Goal: Information Seeking & Learning: Learn about a topic

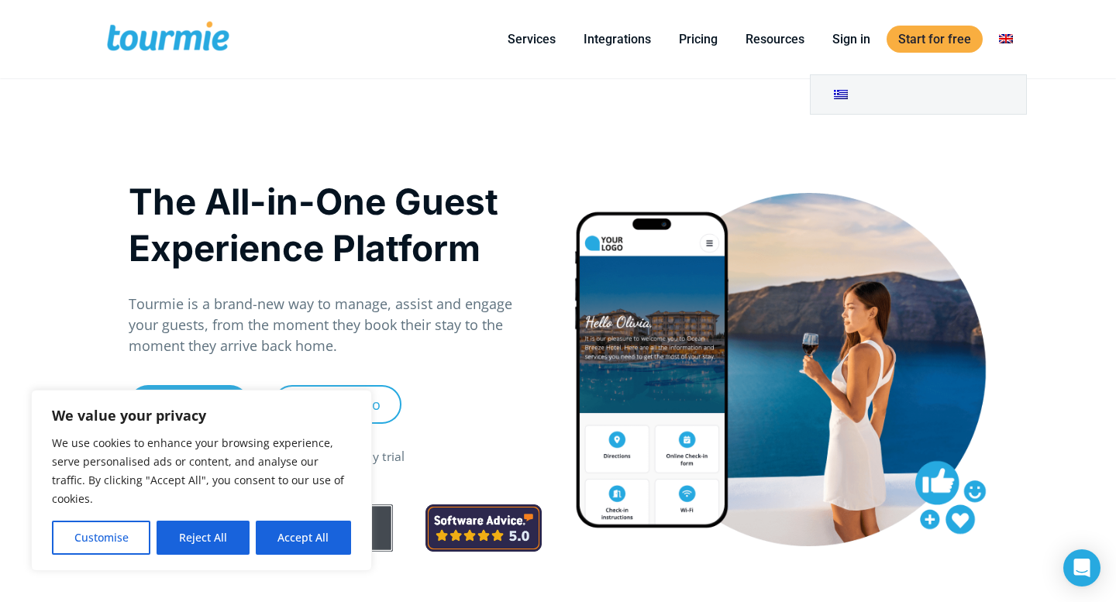
click at [1008, 38] on link at bounding box center [1005, 38] width 37 height 19
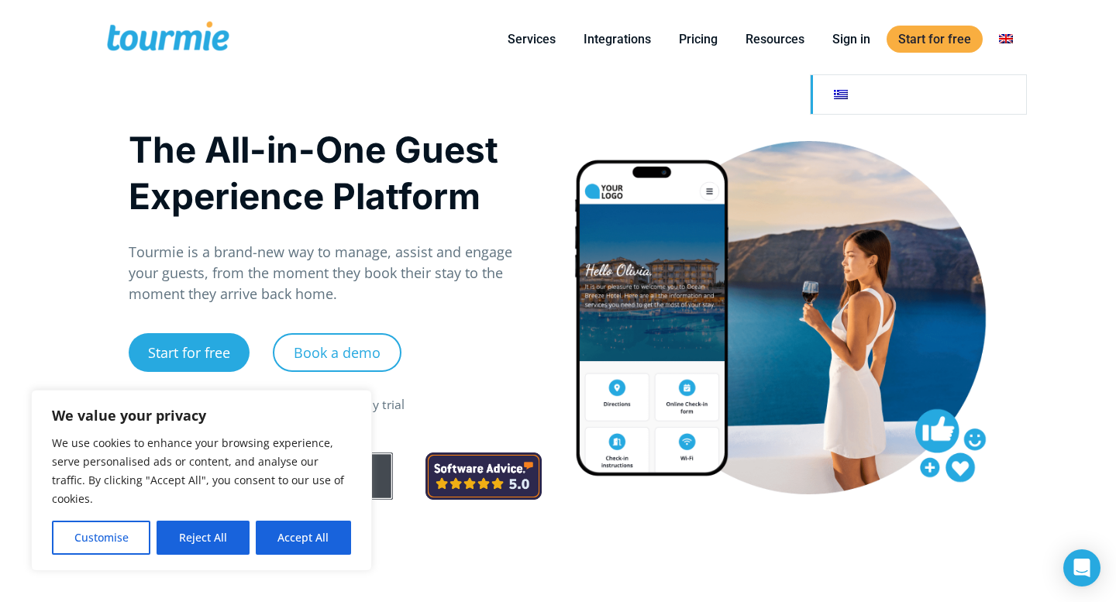
click at [840, 105] on link at bounding box center [918, 94] width 215 height 39
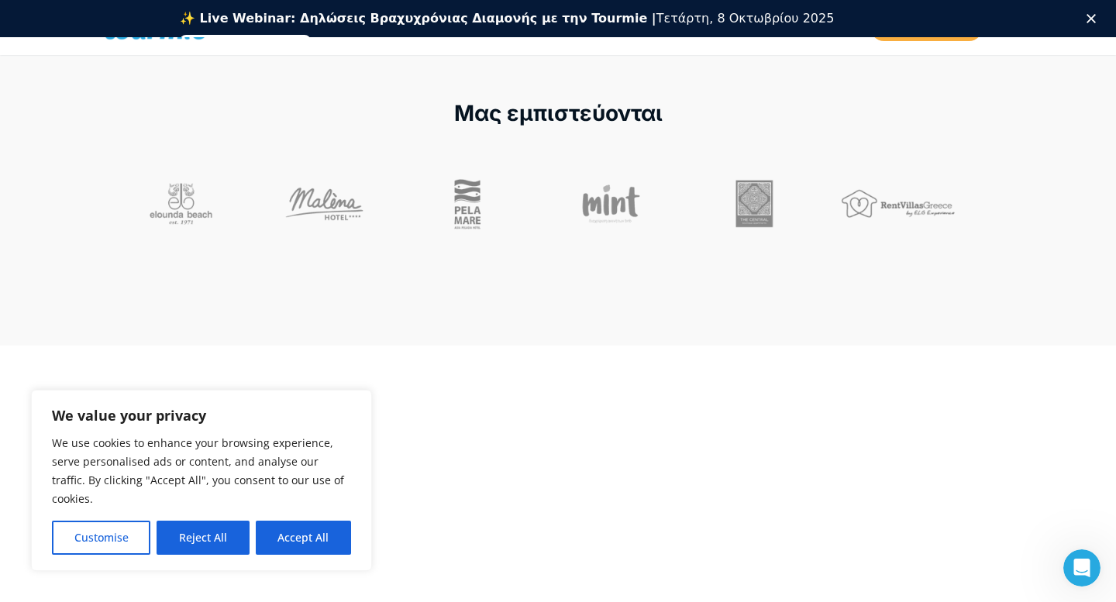
scroll to position [603, 0]
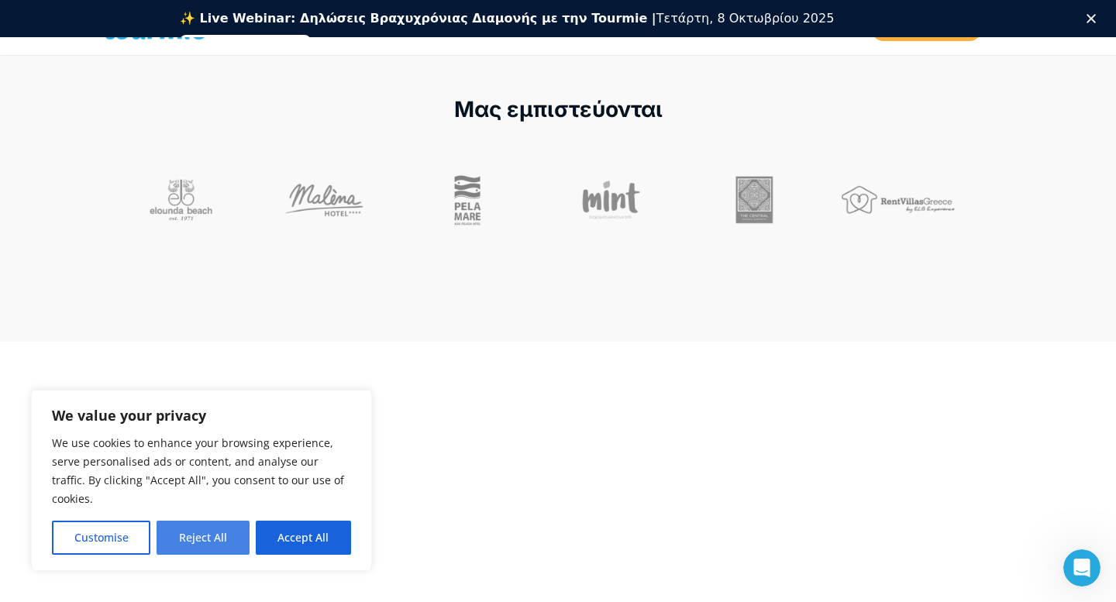
click at [200, 538] on button "Reject All" at bounding box center [203, 538] width 92 height 34
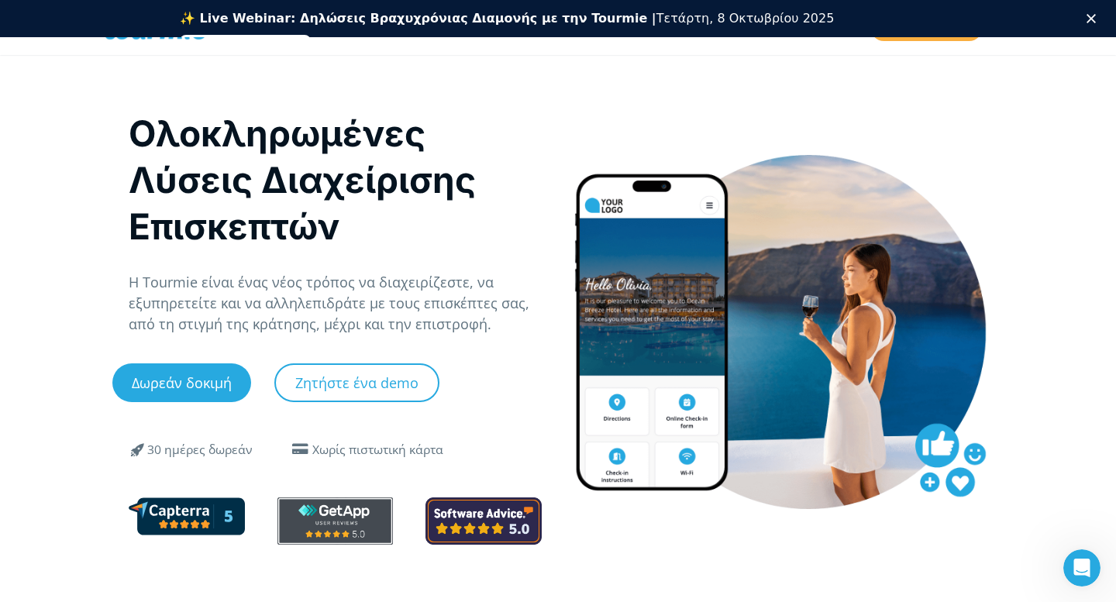
scroll to position [23, 0]
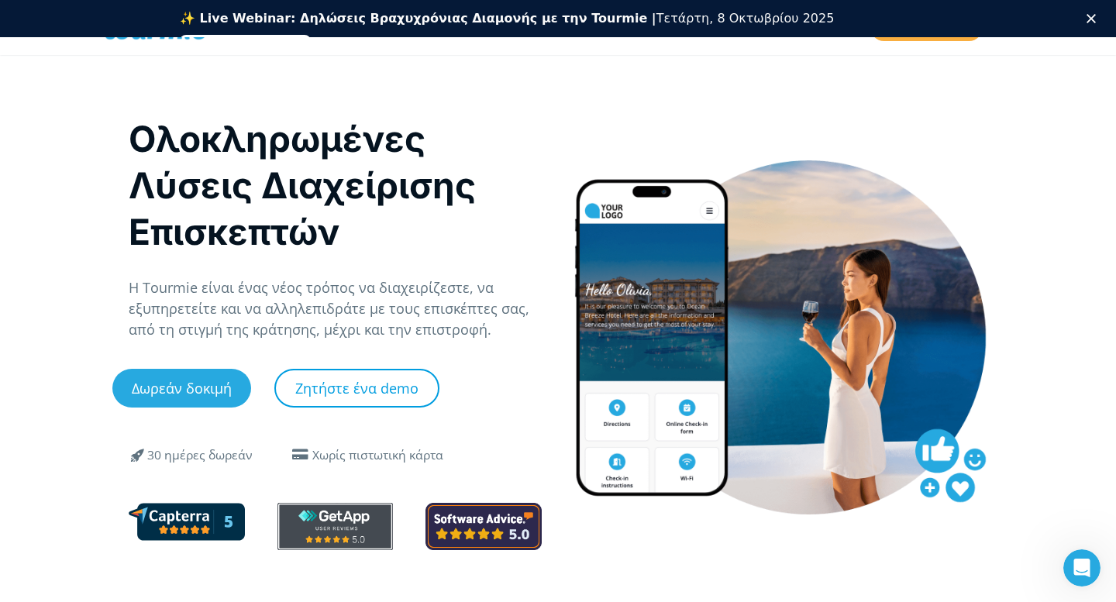
click at [343, 387] on link "Ζητήστε ένα demo" at bounding box center [356, 388] width 165 height 39
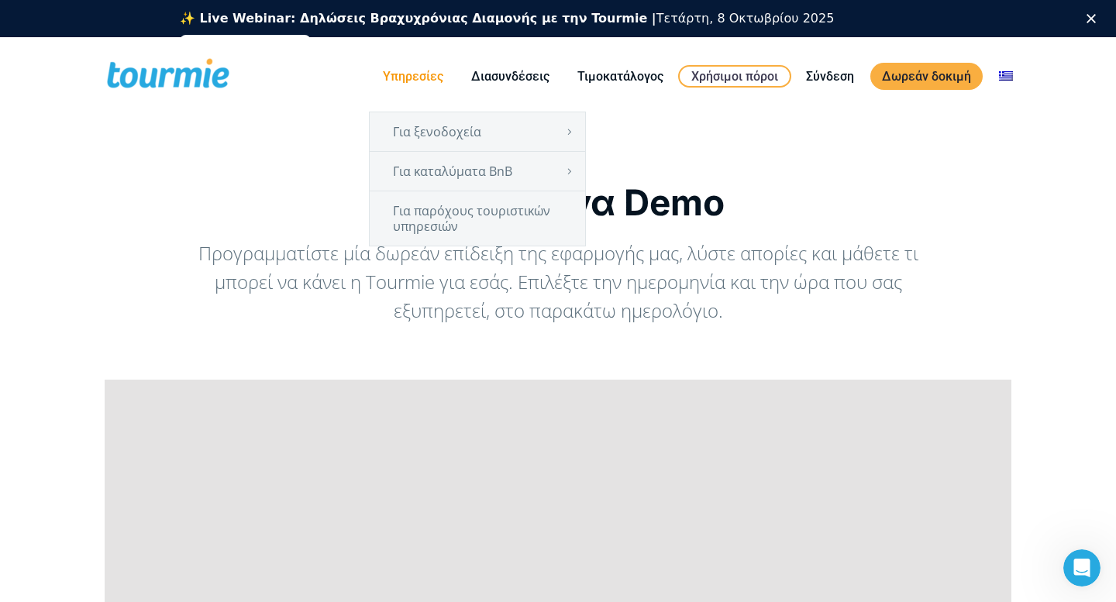
click at [415, 78] on link "Υπηρεσίες" at bounding box center [413, 76] width 84 height 19
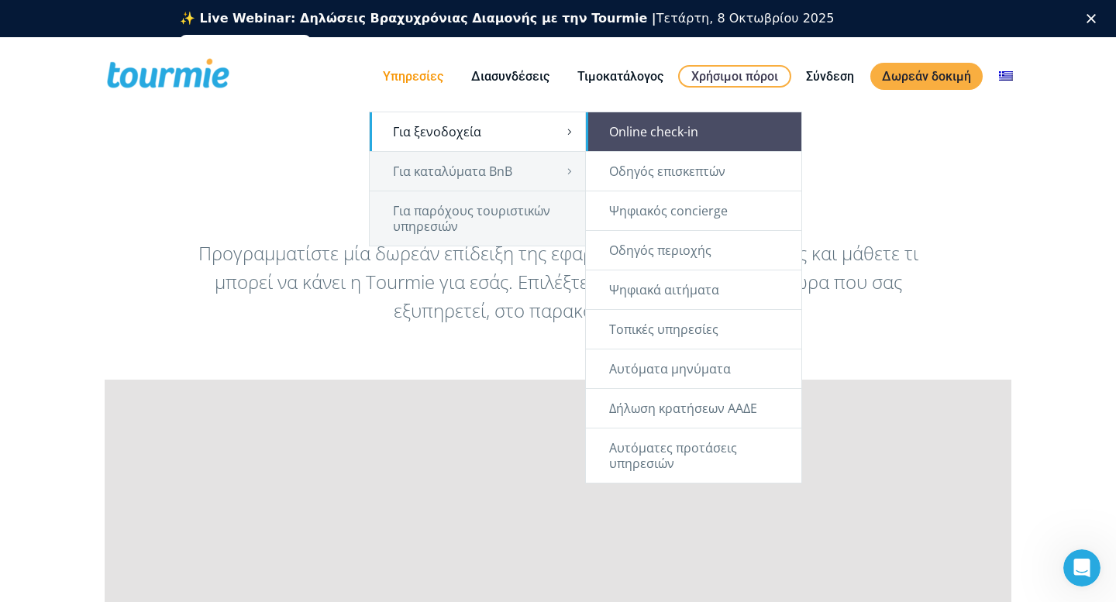
click at [637, 129] on link "Online check-in" at bounding box center [693, 131] width 215 height 39
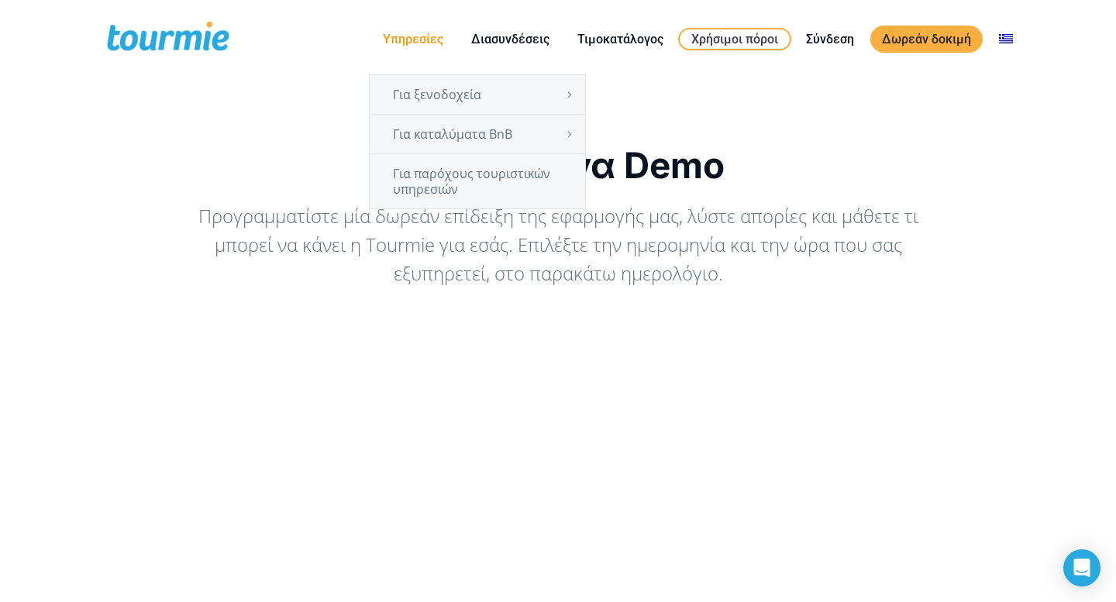
click at [415, 41] on link "Υπηρεσίες" at bounding box center [413, 38] width 84 height 19
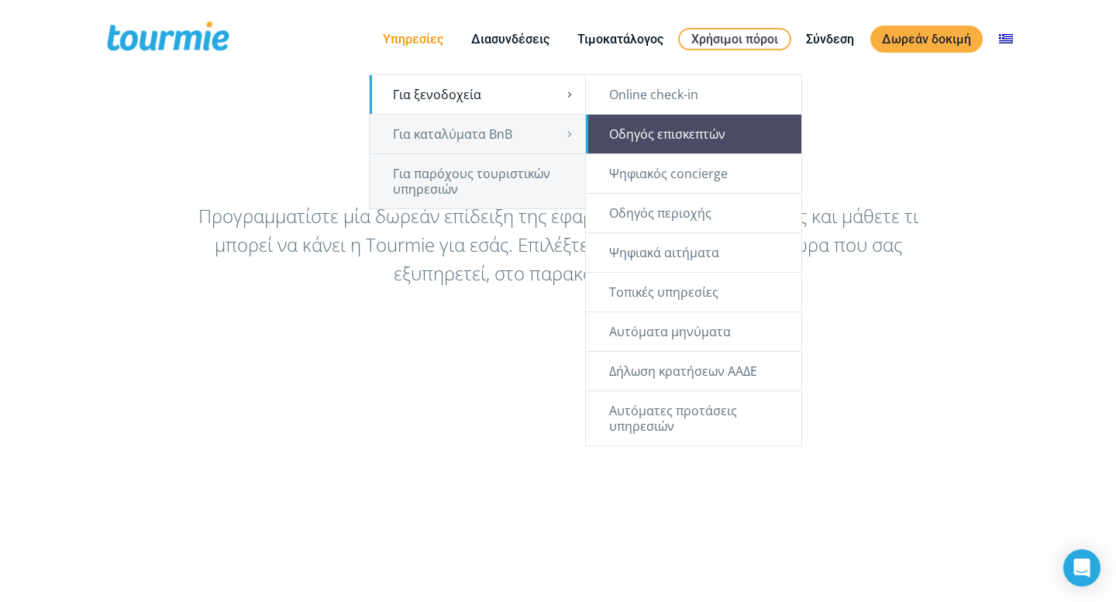
click at [645, 138] on link "Οδηγός επισκεπτών" at bounding box center [693, 134] width 215 height 39
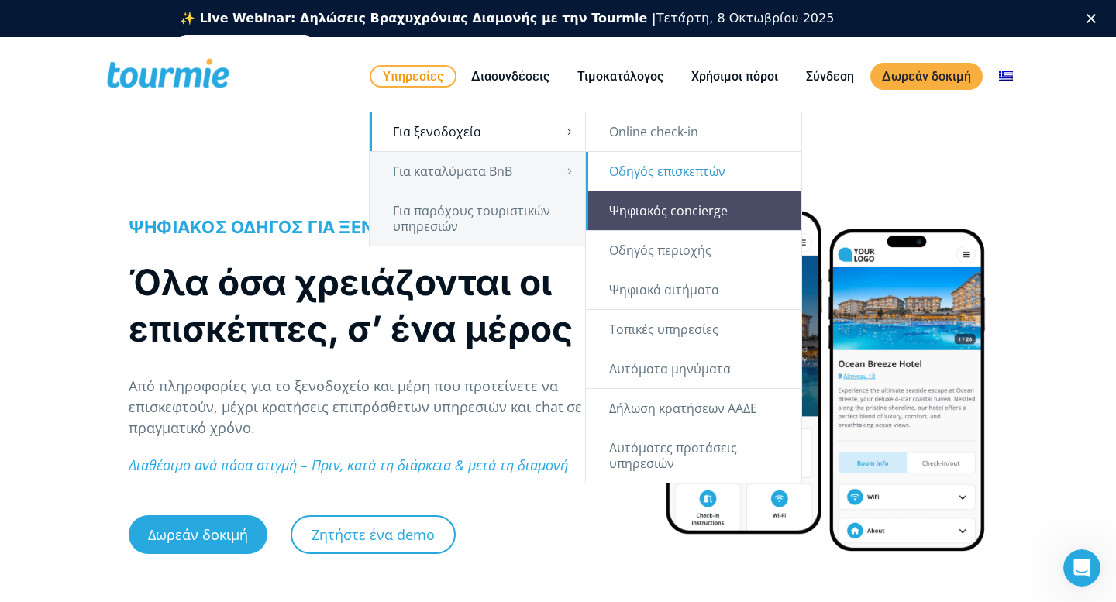
click at [618, 205] on link "Ψηφιακός concierge" at bounding box center [693, 210] width 215 height 39
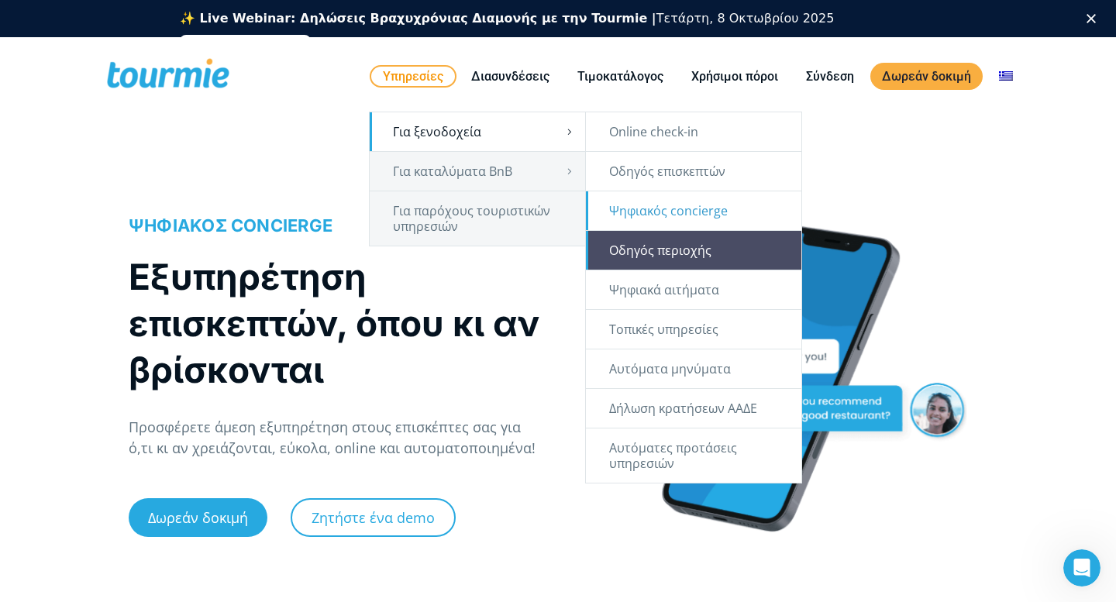
click at [617, 246] on link "Οδηγός περιοχής" at bounding box center [693, 250] width 215 height 39
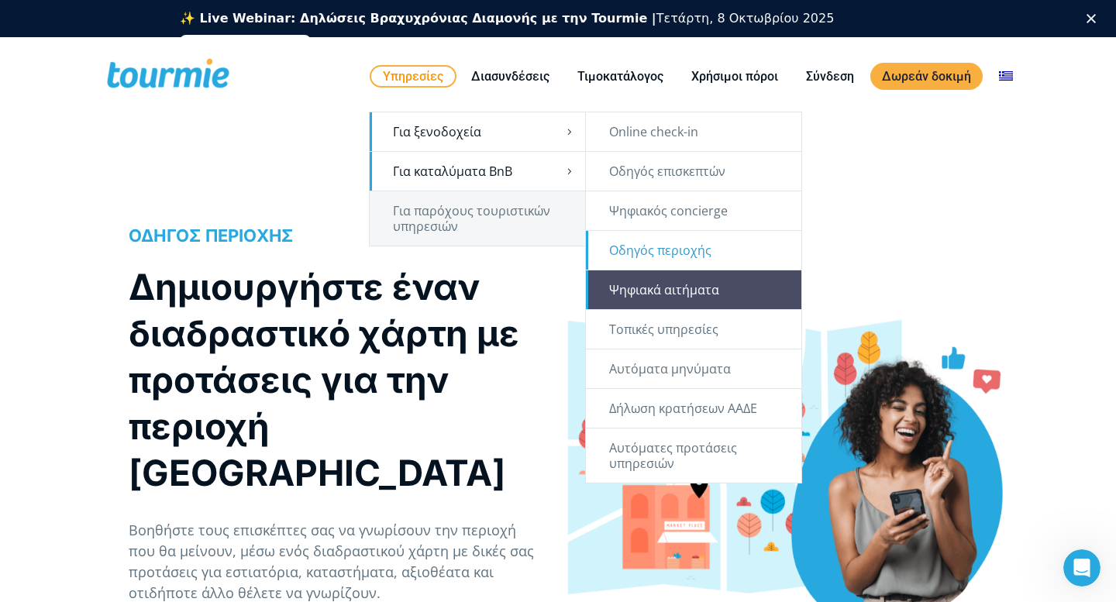
click at [633, 287] on link "Ψηφιακά αιτήματα" at bounding box center [693, 289] width 215 height 39
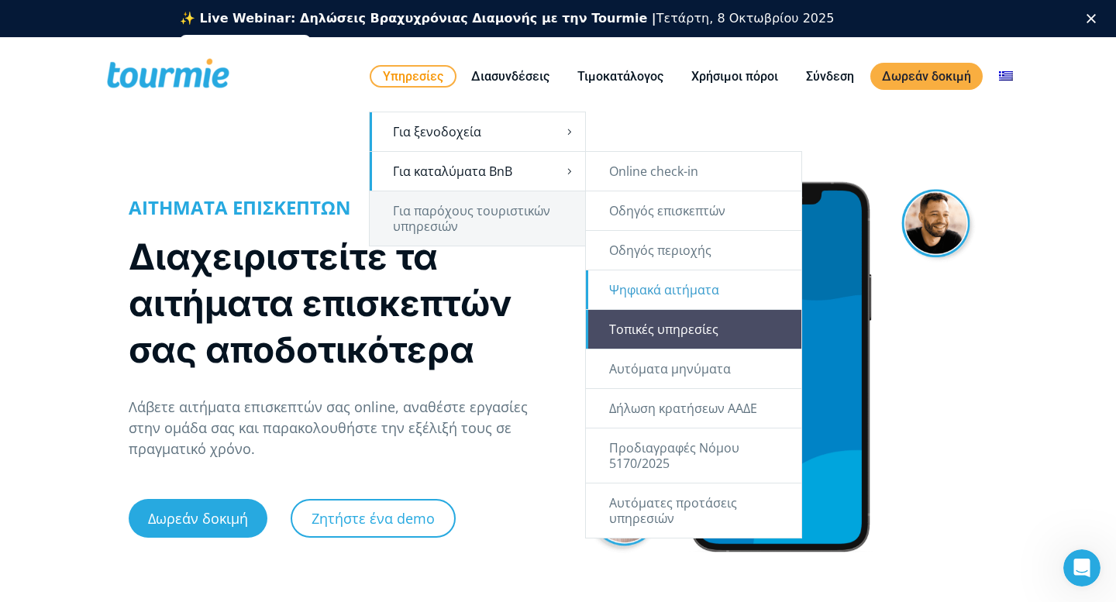
click at [628, 327] on link "Τοπικές υπηρεσίες" at bounding box center [693, 329] width 215 height 39
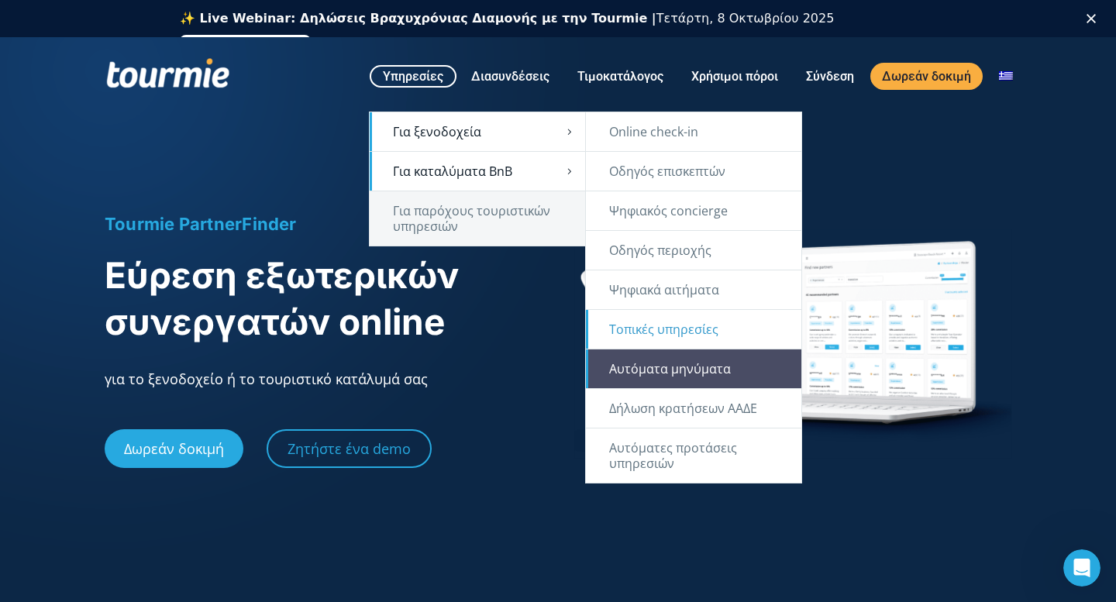
click at [634, 370] on link "Αυτόματα μηνύματα" at bounding box center [693, 368] width 215 height 39
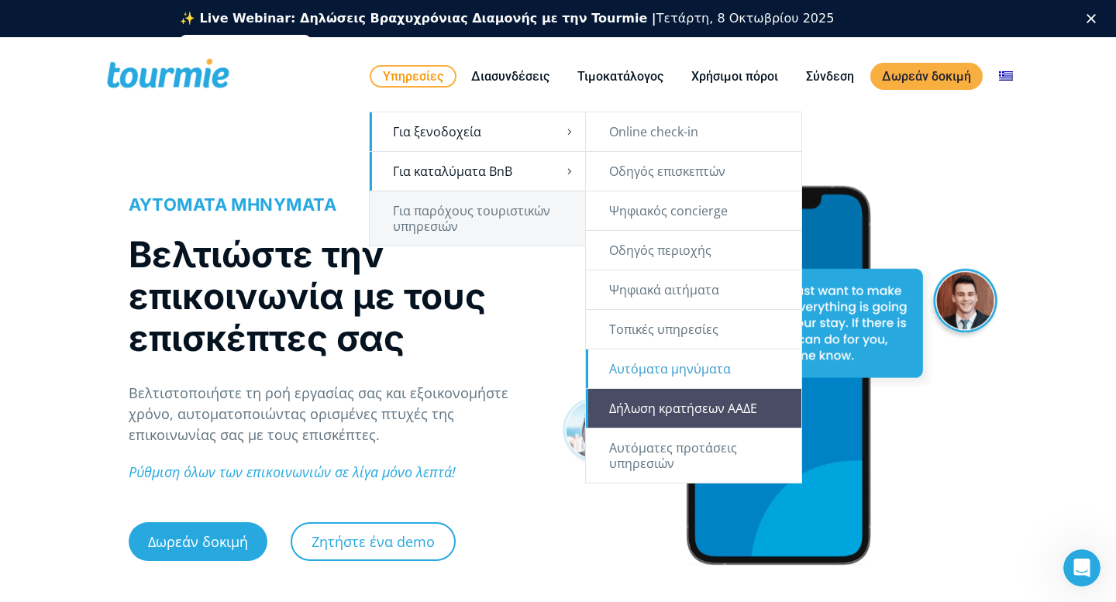
click at [656, 413] on link "Δήλωση κρατήσεων ΑΑΔΕ" at bounding box center [693, 408] width 215 height 39
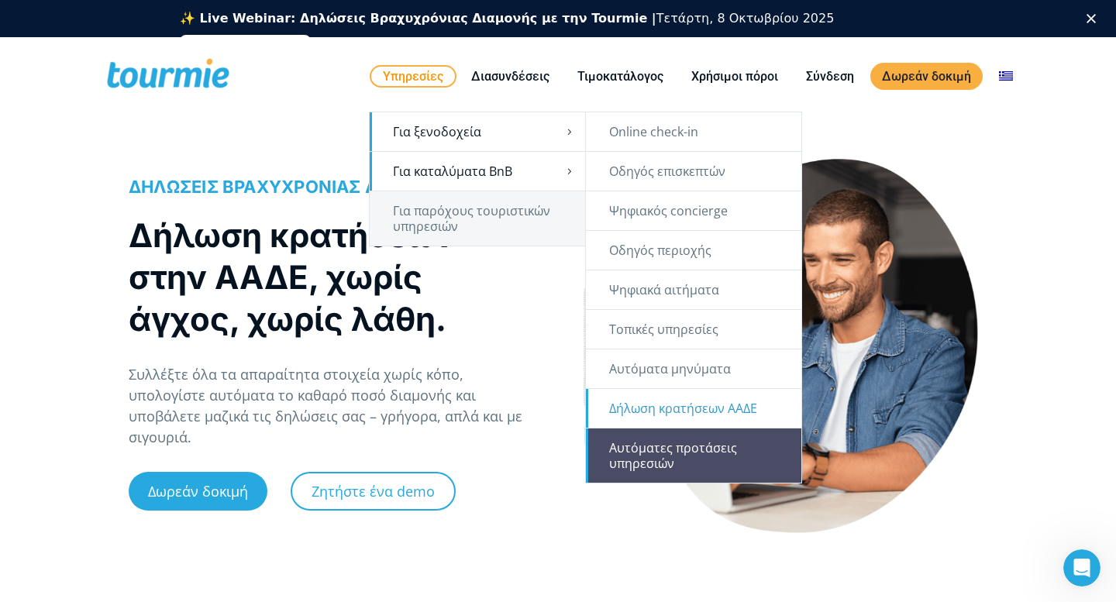
click at [629, 447] on link "Αυτόματες προτάσεις υπηρεσιών" at bounding box center [693, 456] width 215 height 54
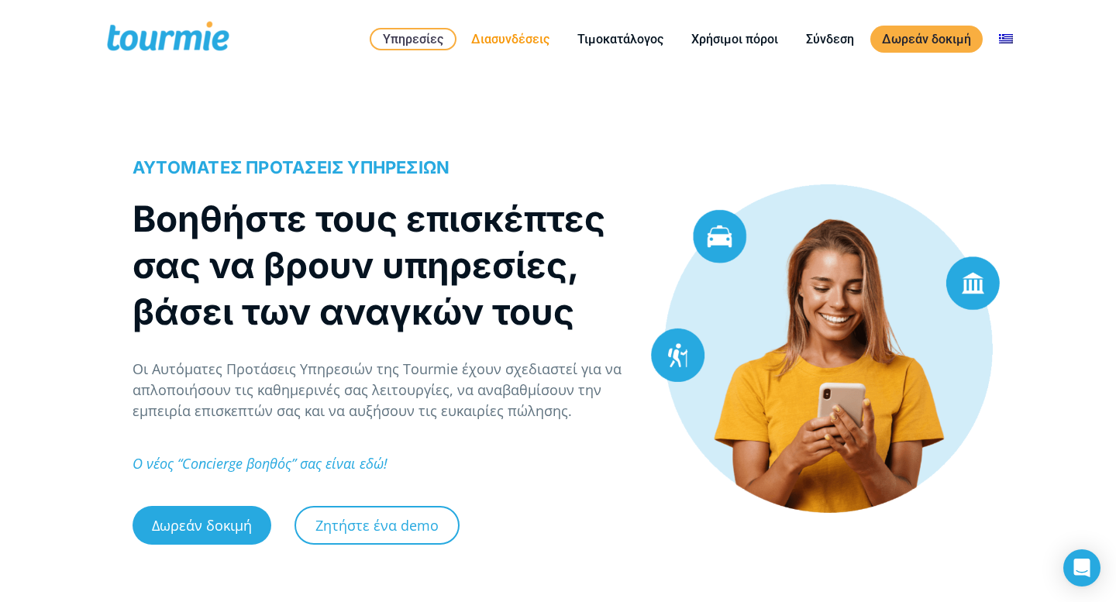
click at [520, 40] on link "Διασυνδέσεις" at bounding box center [511, 38] width 102 height 19
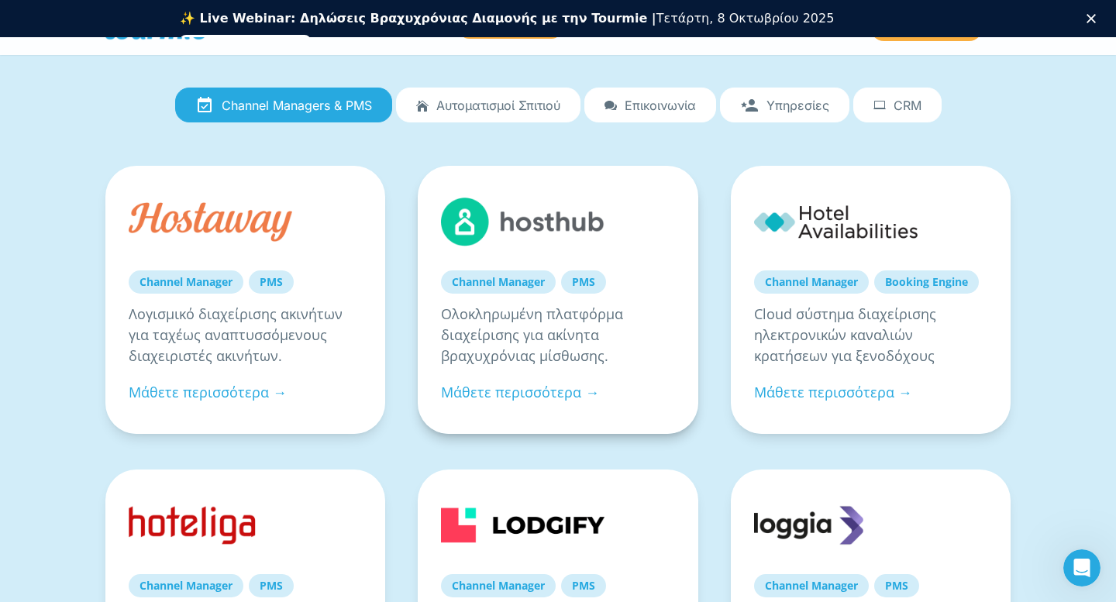
scroll to position [189, 0]
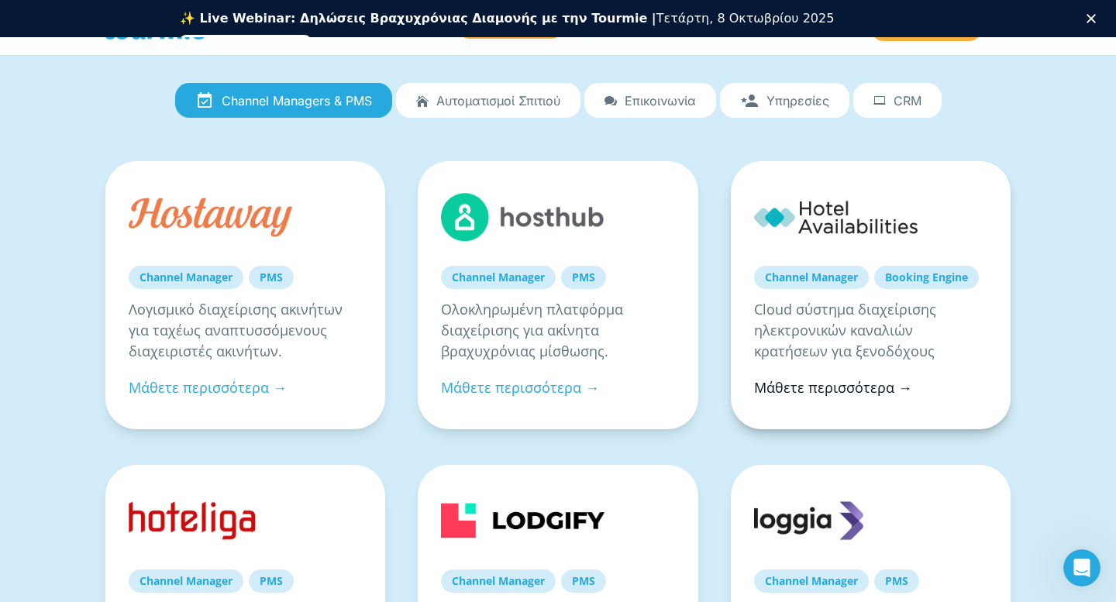
click at [792, 390] on link "Μάθετε περισσότερα →" at bounding box center [833, 387] width 158 height 19
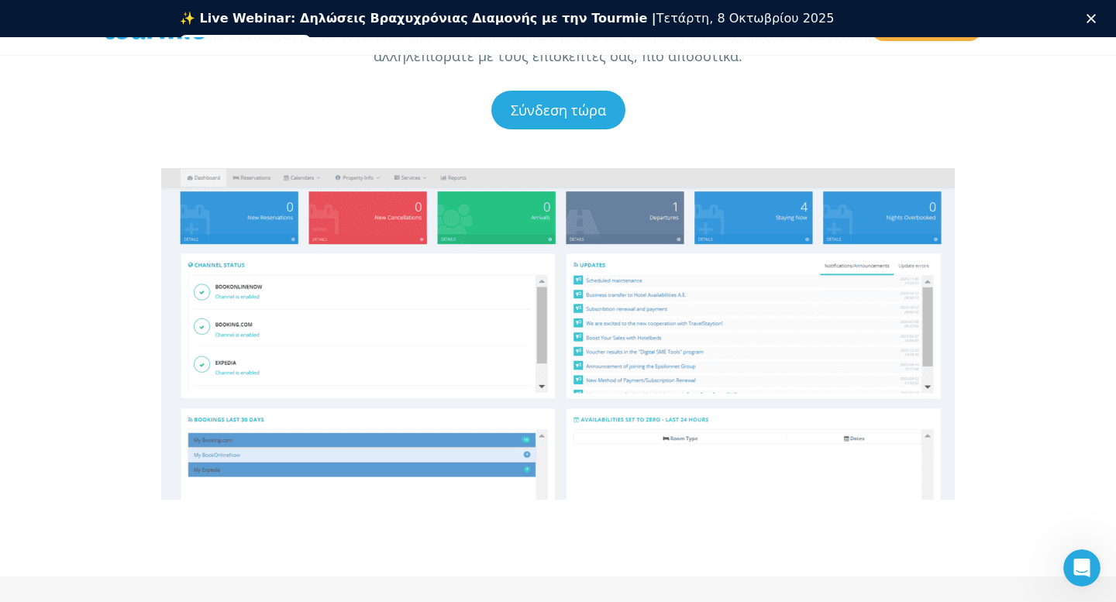
scroll to position [166, 0]
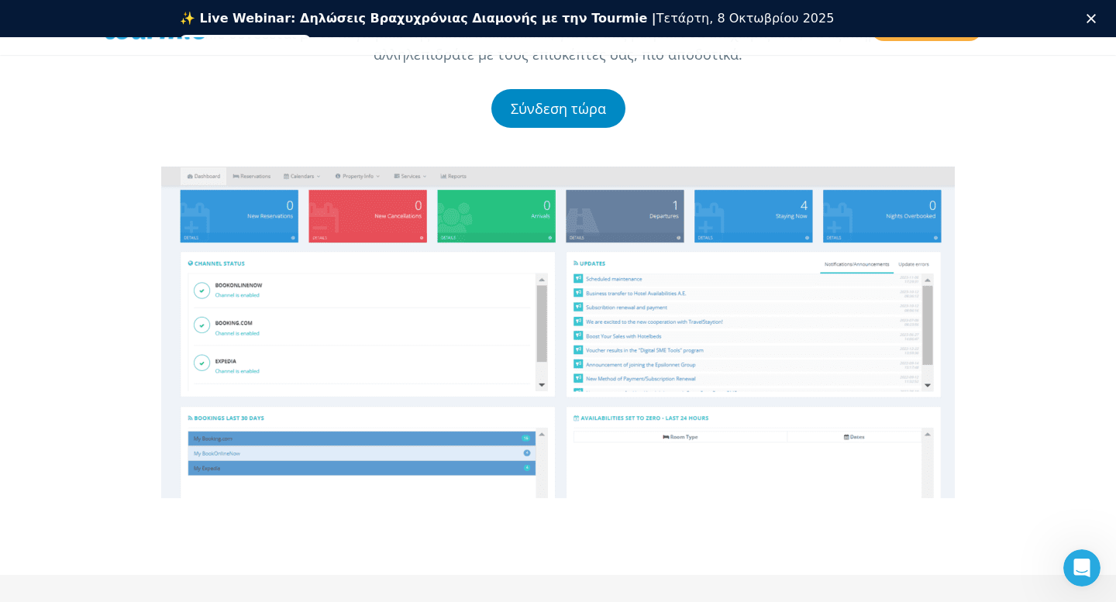
click at [559, 112] on link "Σύνδεση τώρα" at bounding box center [558, 108] width 134 height 39
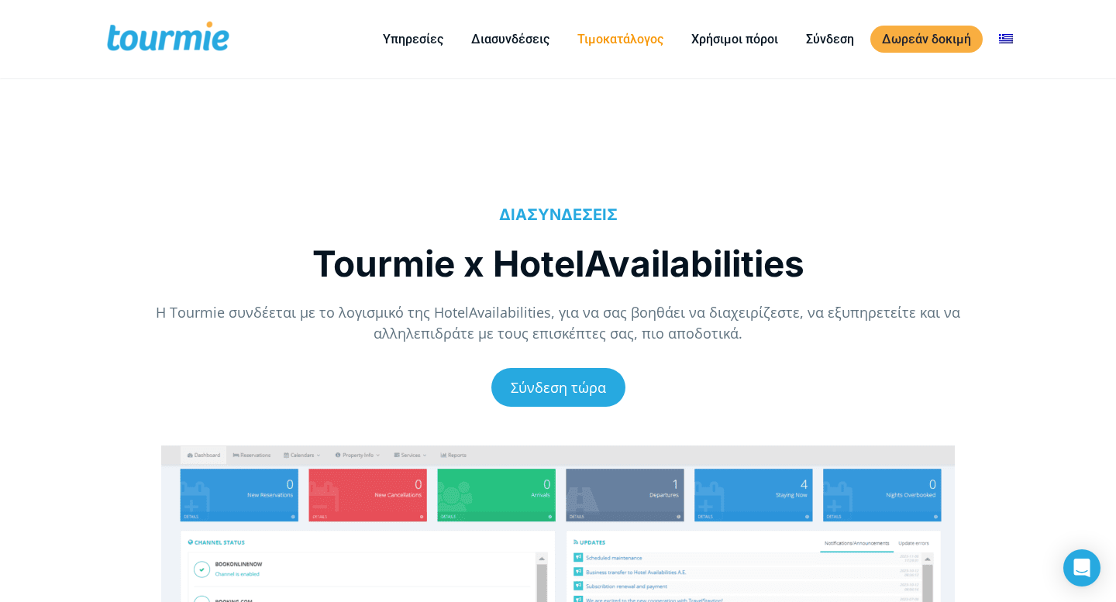
click at [622, 42] on link "Τιμοκατάλογος" at bounding box center [620, 38] width 109 height 19
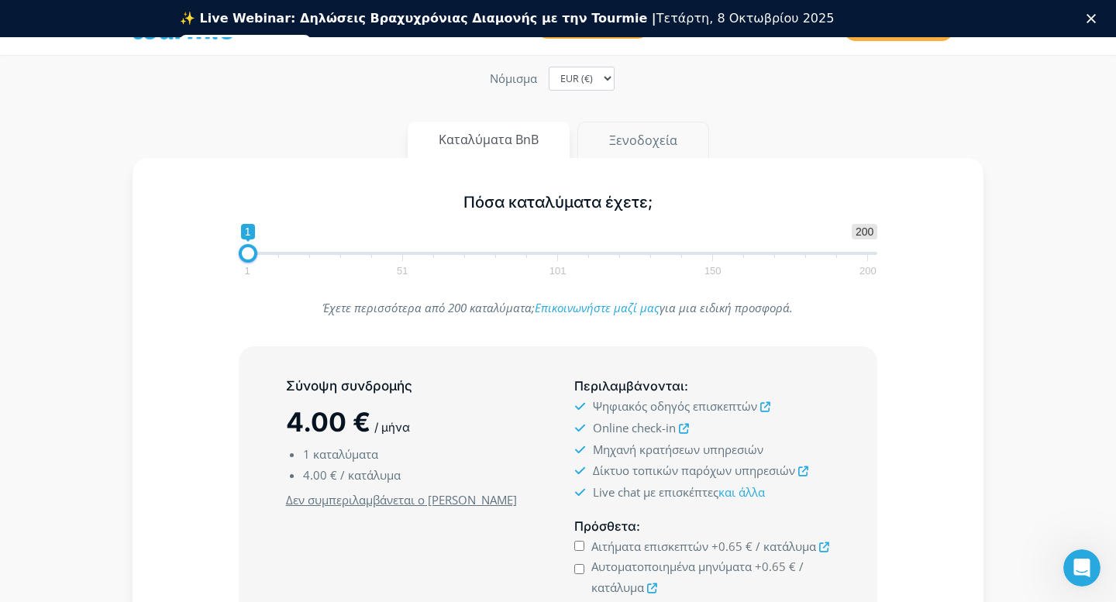
click at [633, 139] on button "Ξενοδοχεία" at bounding box center [643, 140] width 132 height 37
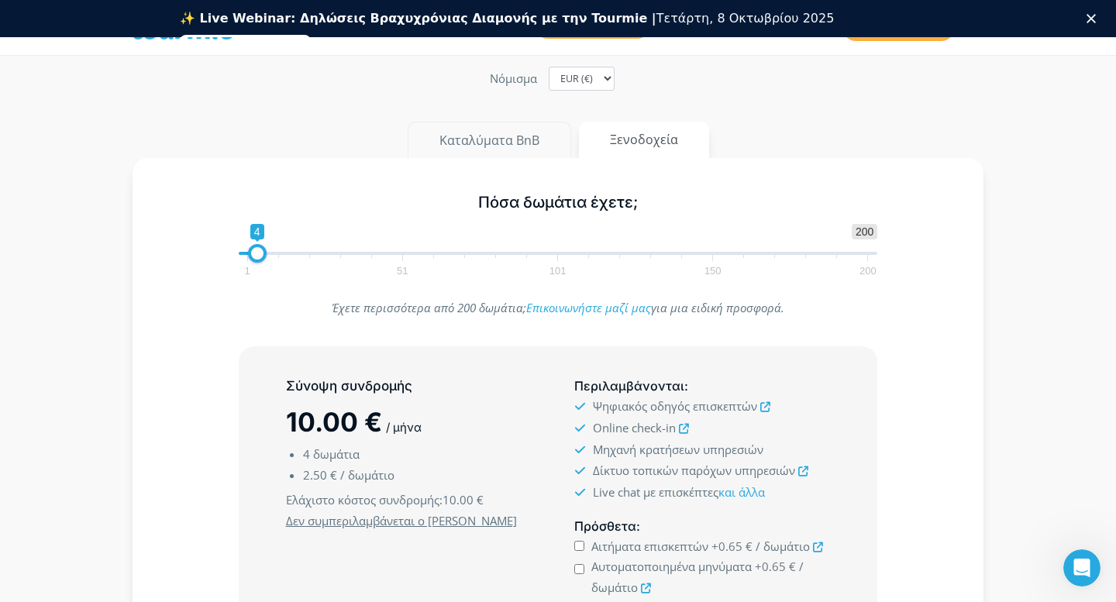
click at [504, 136] on button "Καταλύματα BnB" at bounding box center [490, 140] width 164 height 37
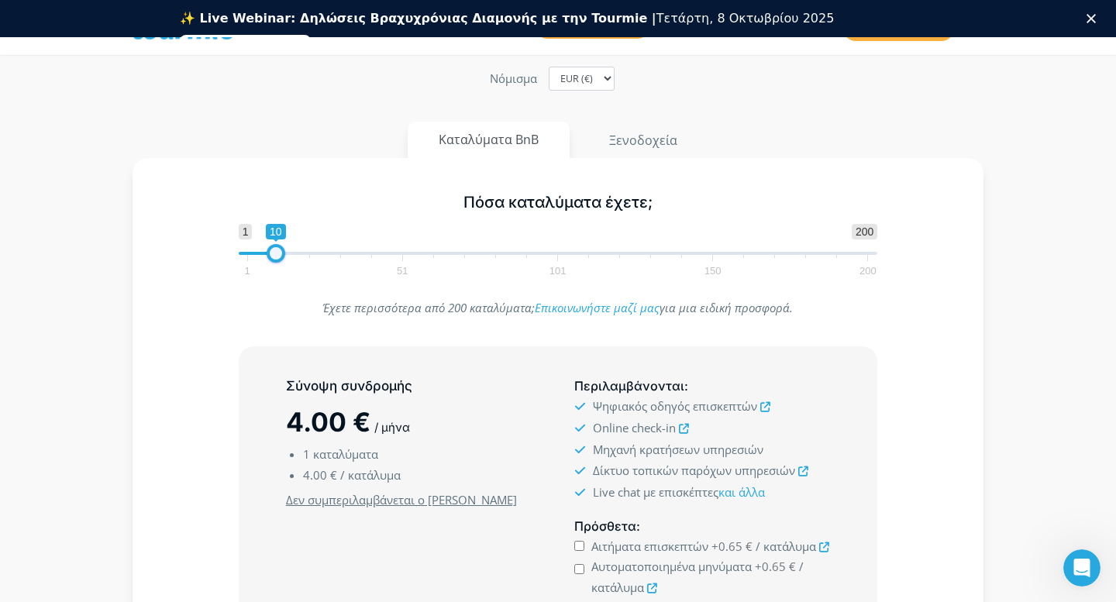
type input "1"
drag, startPoint x: 246, startPoint y: 255, endPoint x: 214, endPoint y: 260, distance: 32.2
click at [214, 260] on div "Πόσα καταλύματα έχετε; 1 200 0 0 1 1 51 101 150 200 1" at bounding box center [558, 231] width 806 height 101
click at [624, 147] on button "Ξενοδοχεία" at bounding box center [643, 140] width 132 height 37
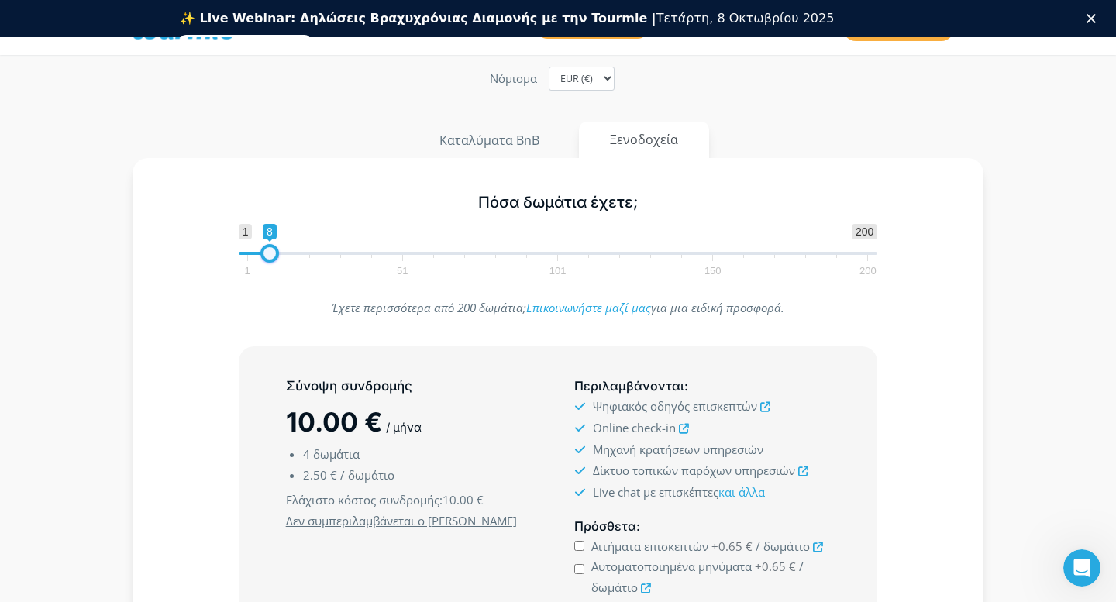
type input "7"
drag, startPoint x: 259, startPoint y: 253, endPoint x: 270, endPoint y: 253, distance: 10.8
click at [270, 253] on span at bounding box center [266, 253] width 19 height 19
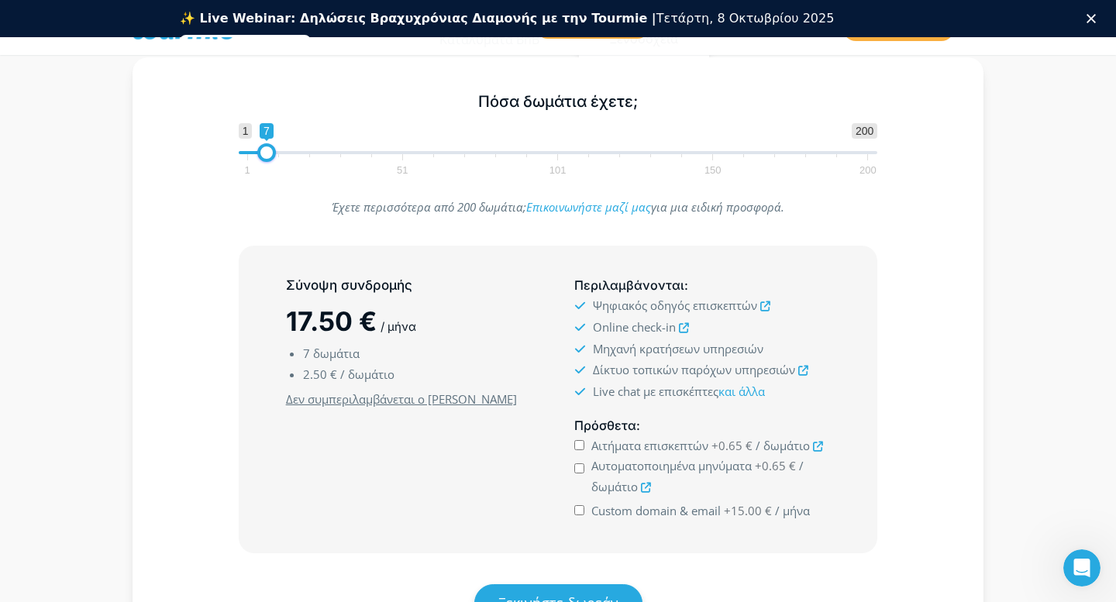
scroll to position [328, 0]
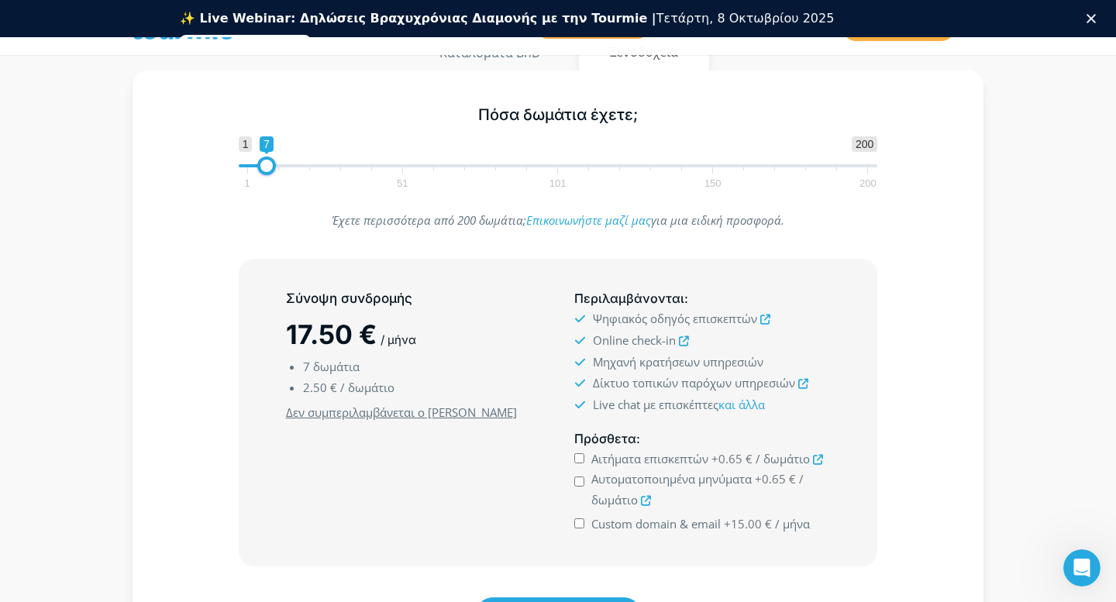
click at [683, 340] on icon at bounding box center [684, 341] width 10 height 10
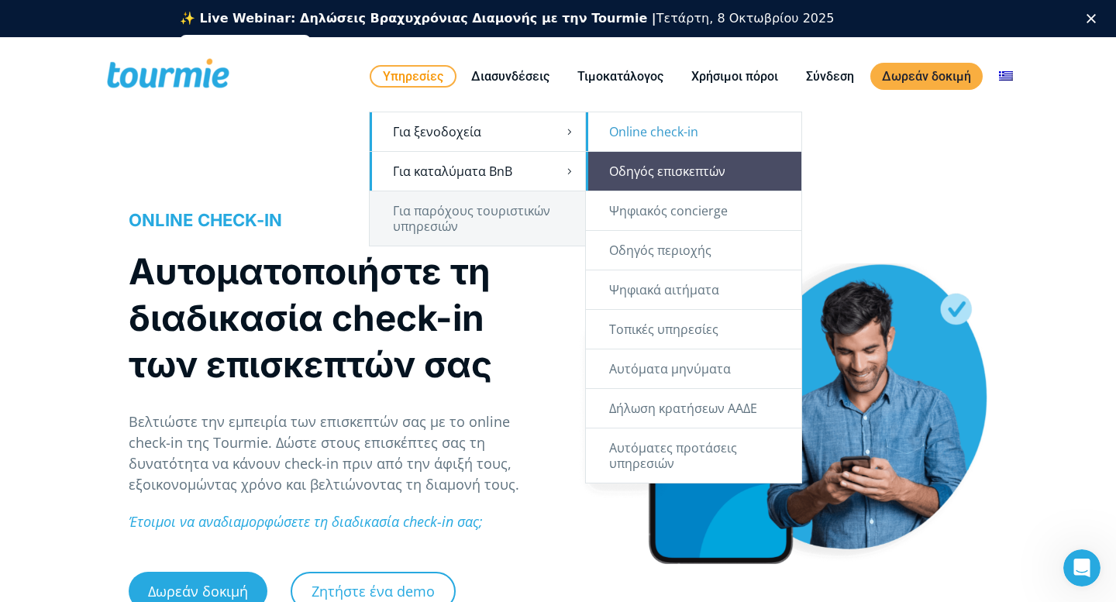
click at [651, 160] on link "Οδηγός επισκεπτών" at bounding box center [693, 171] width 215 height 39
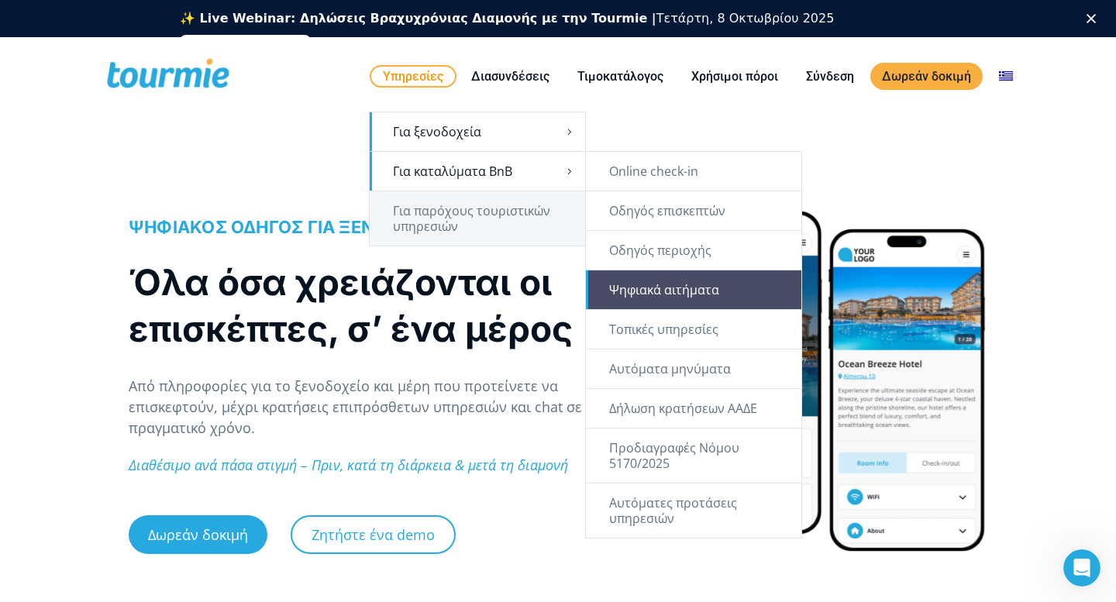
click at [631, 285] on link "Ψηφιακά αιτήματα" at bounding box center [693, 289] width 215 height 39
